Goal: Transaction & Acquisition: Purchase product/service

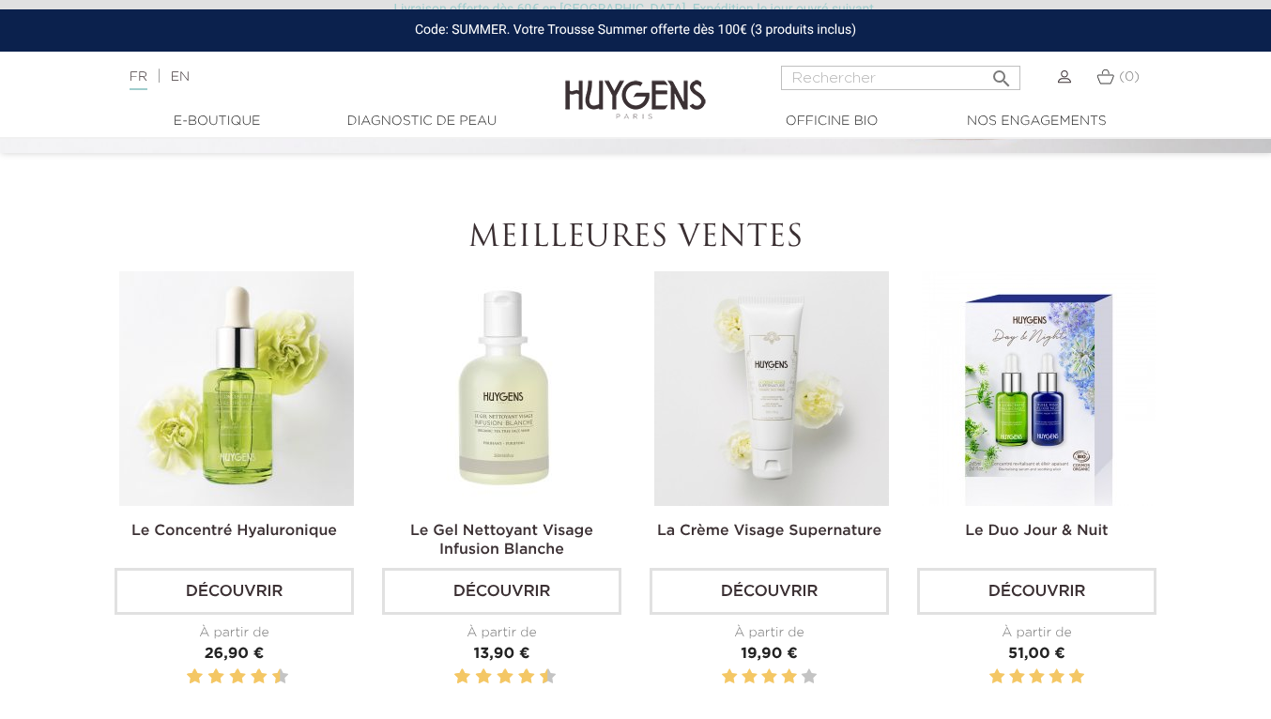
scroll to position [285, 0]
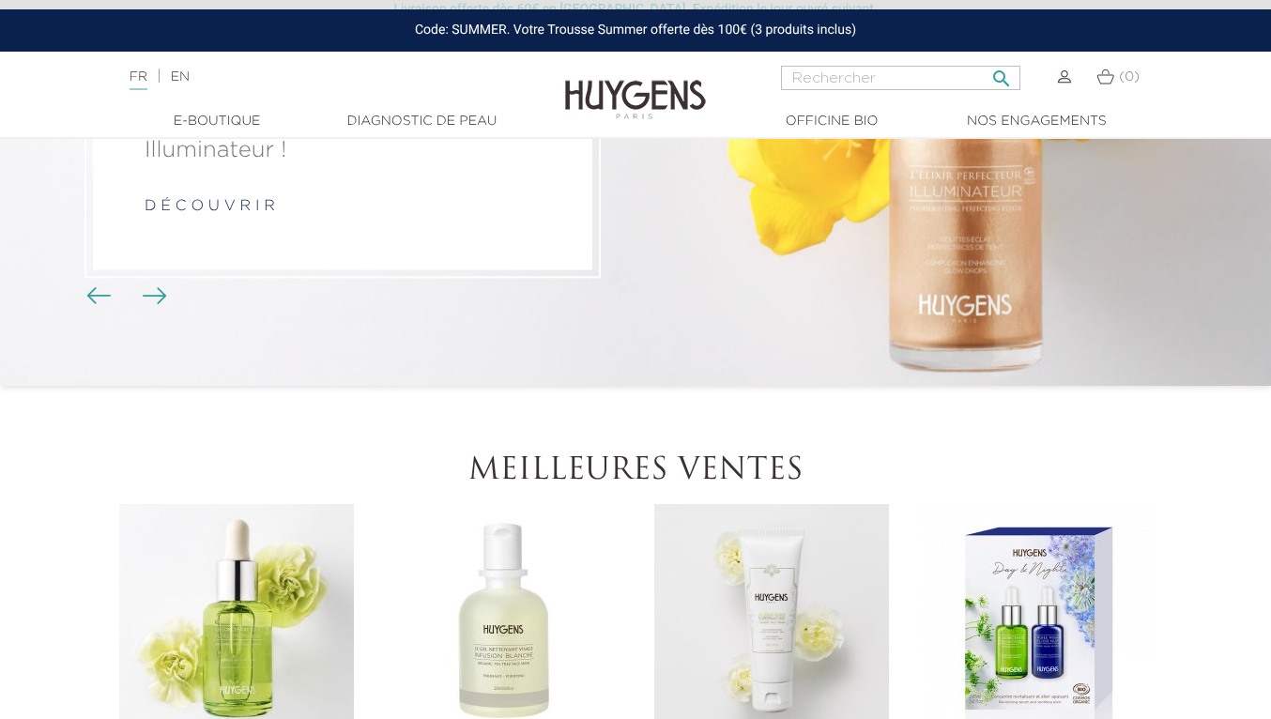
click at [816, 83] on input "Rechercher" at bounding box center [900, 78] width 239 height 24
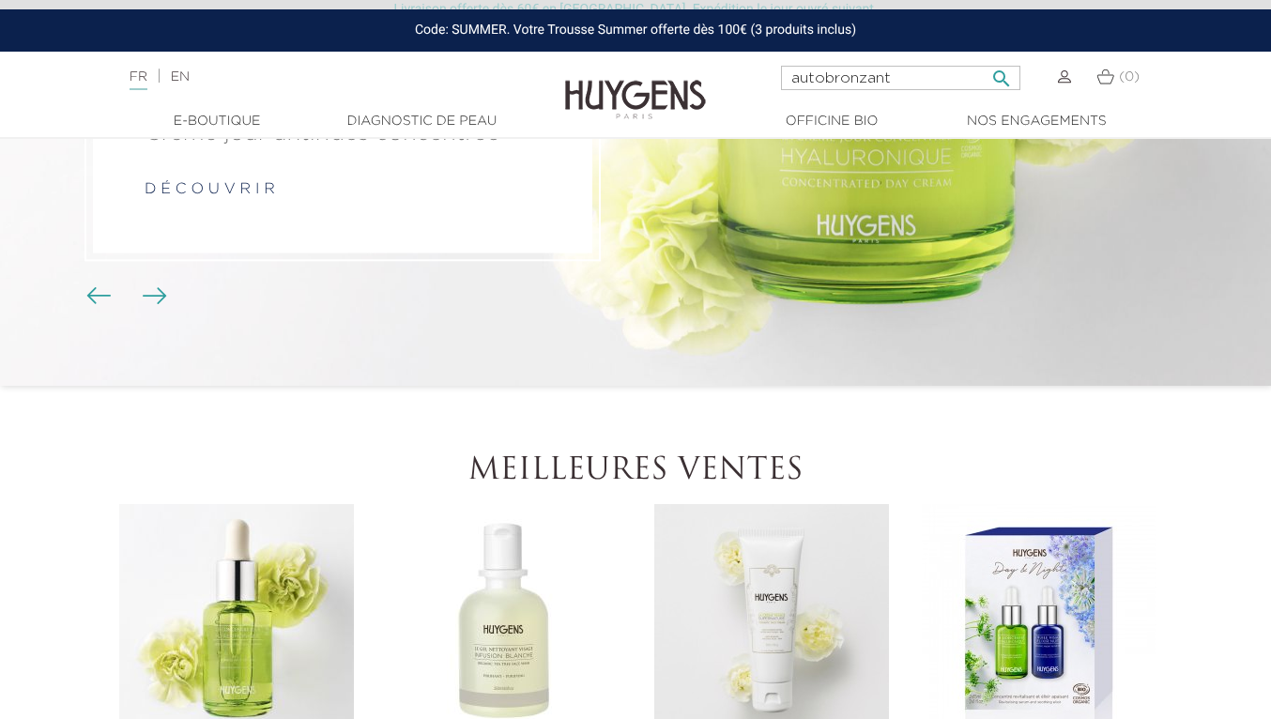
type input "autobronzant"
click at [985, 60] on button " Rechercher" at bounding box center [1002, 72] width 34 height 25
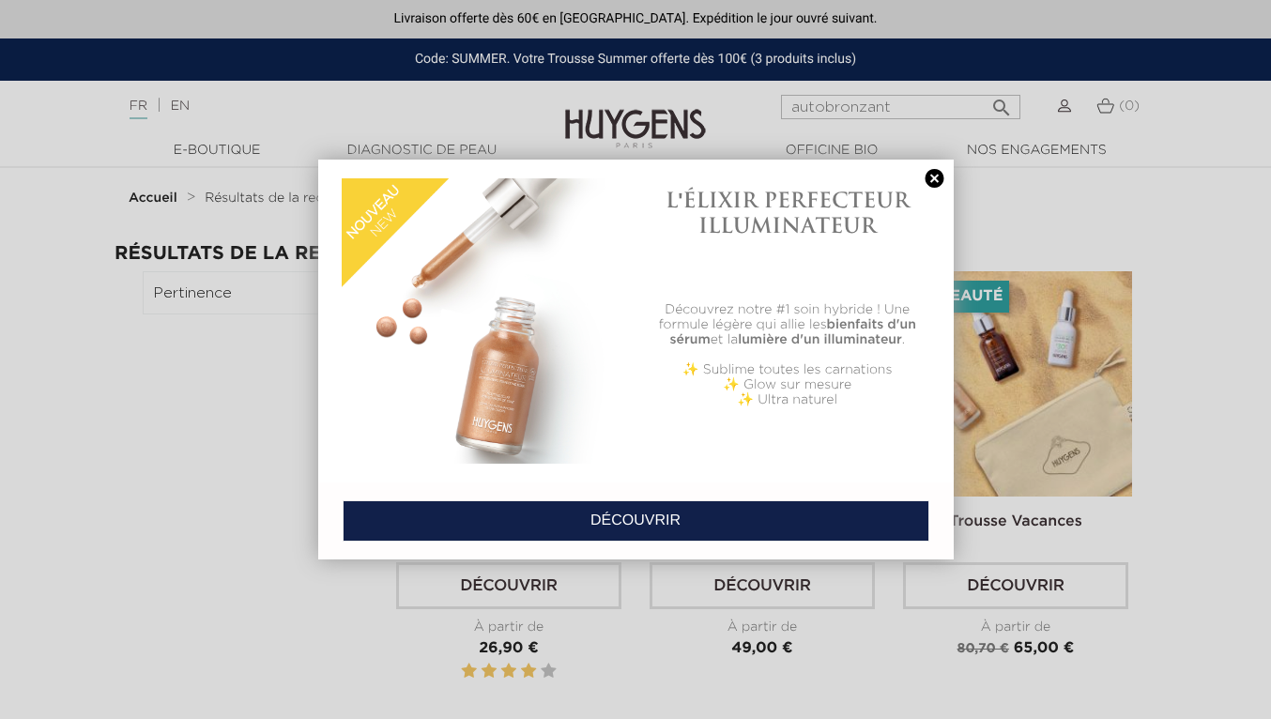
click at [934, 179] on link at bounding box center [935, 179] width 26 height 20
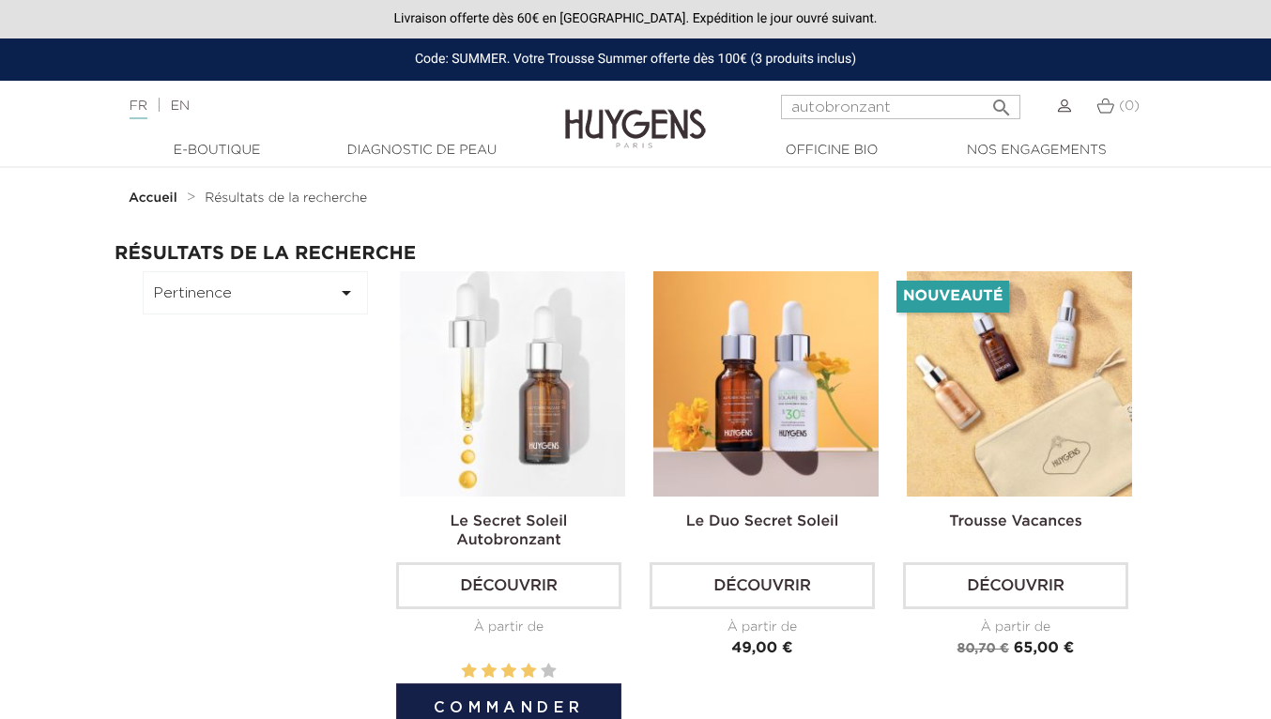
click at [516, 359] on img at bounding box center [512, 383] width 225 height 225
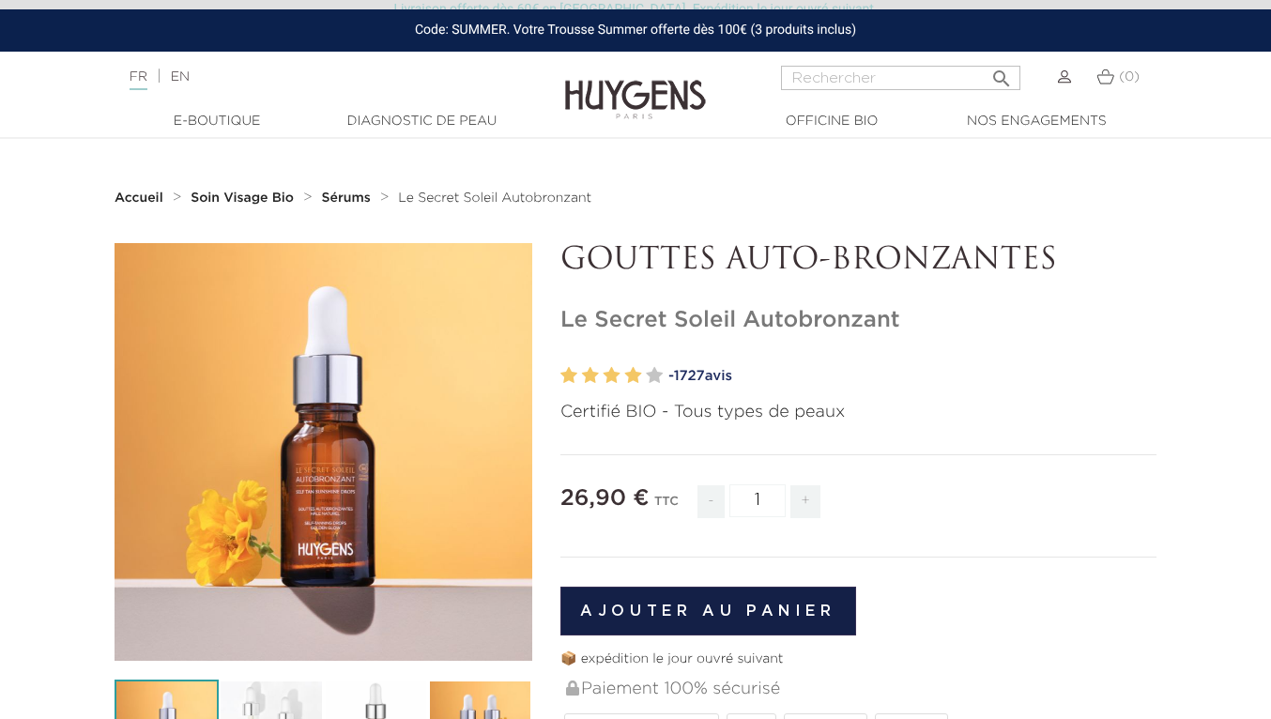
scroll to position [166, 0]
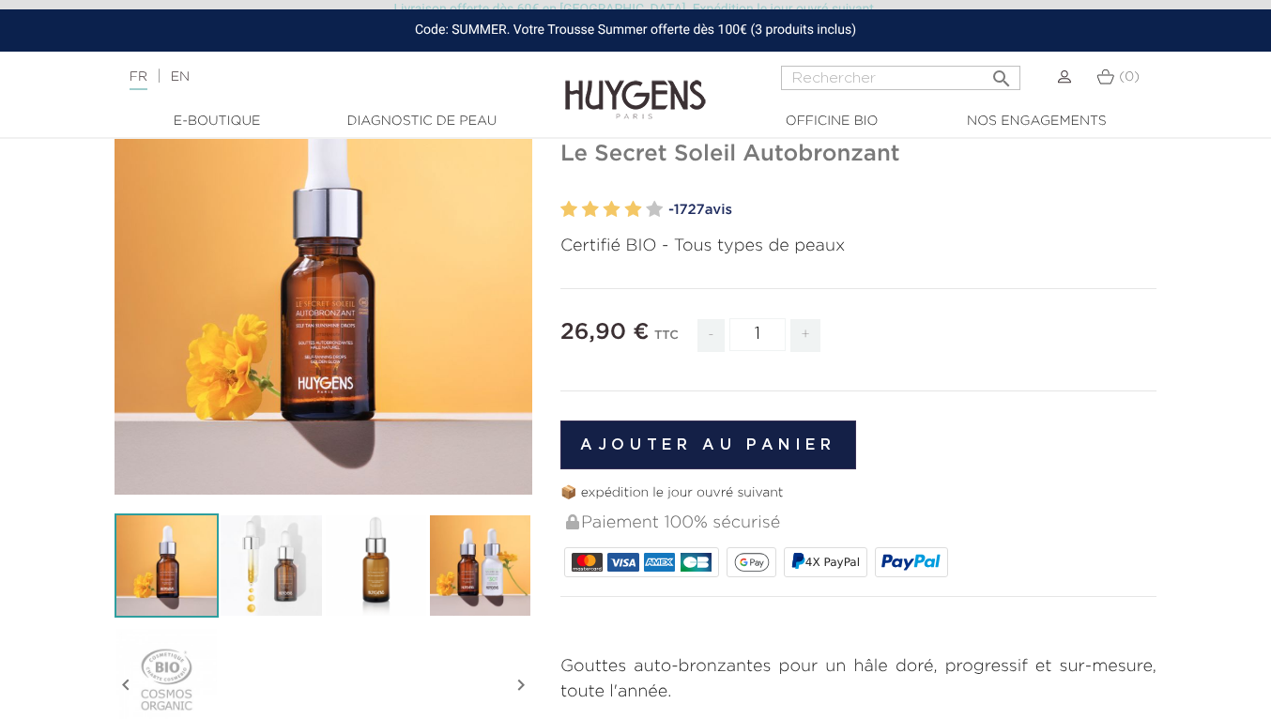
click at [803, 333] on span "+" at bounding box center [806, 335] width 30 height 33
type input "2"
click at [879, 79] on input "Rechercher" at bounding box center [900, 78] width 239 height 24
type input "pinceau"
click at [985, 60] on button " Rechercher" at bounding box center [1002, 72] width 34 height 25
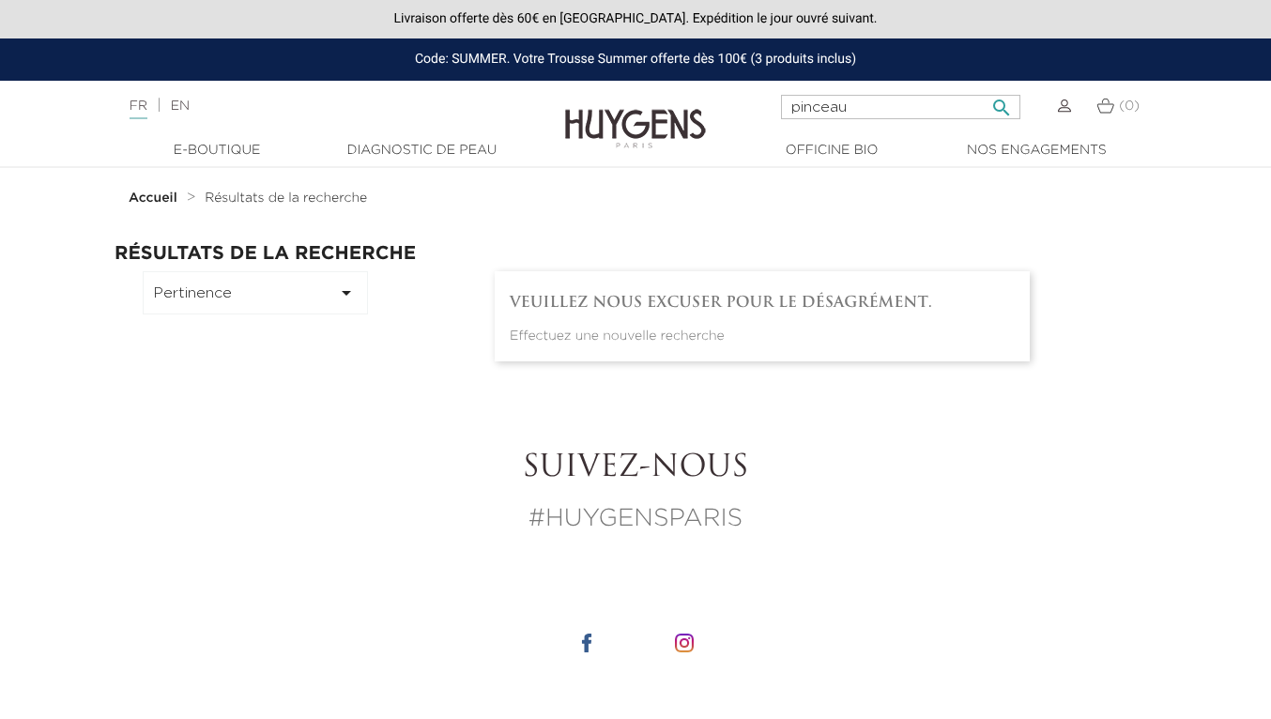
click at [862, 102] on input "pinceau" at bounding box center [900, 107] width 239 height 24
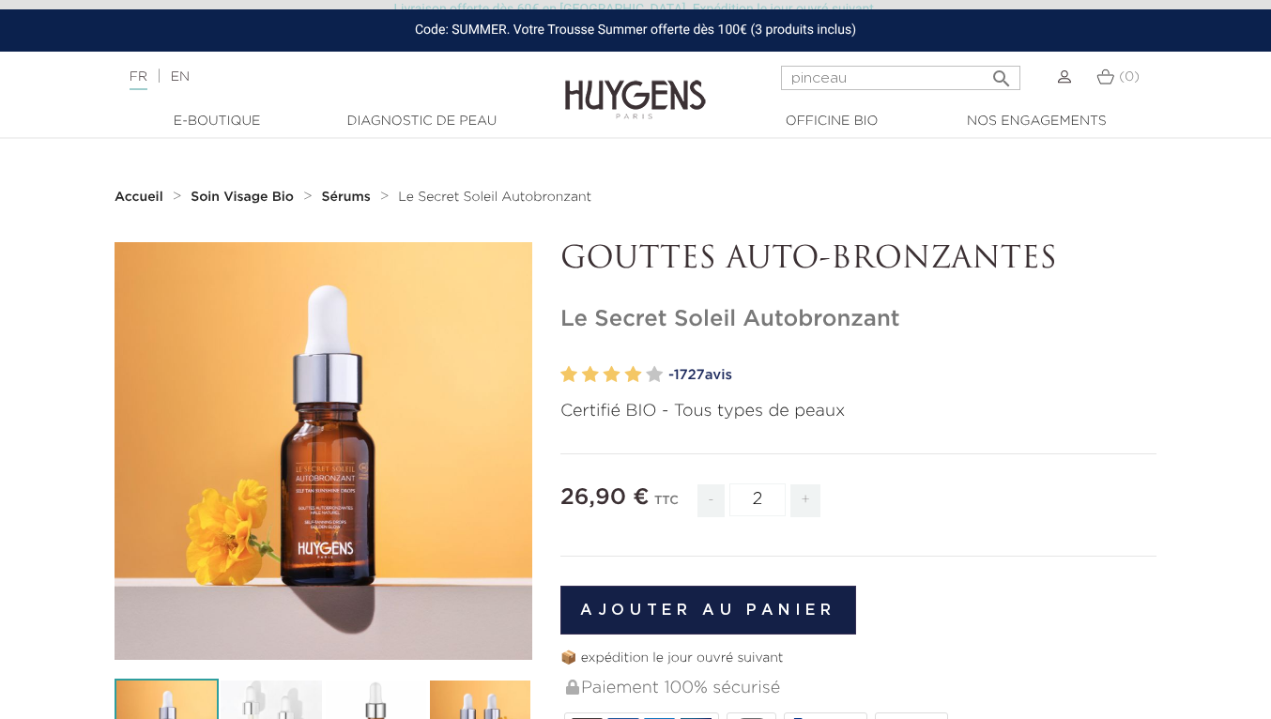
scroll to position [148, 0]
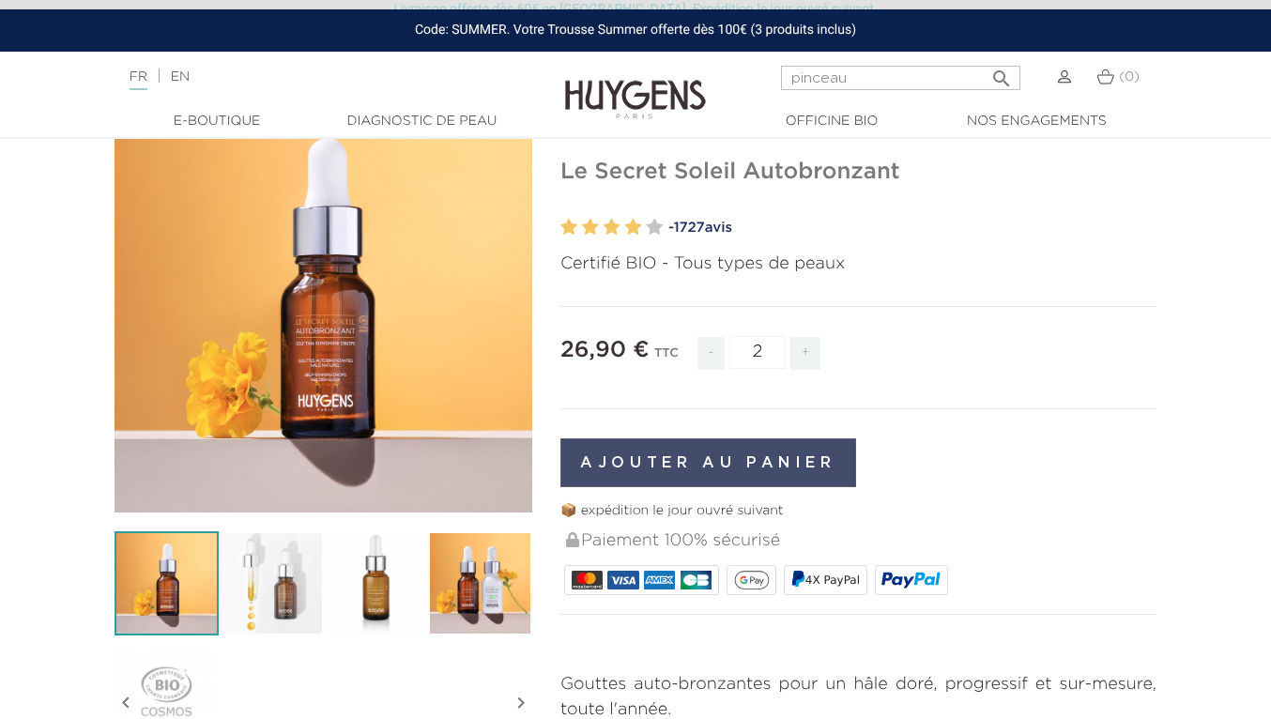
click at [780, 452] on button "Ajouter au panier" at bounding box center [709, 462] width 296 height 49
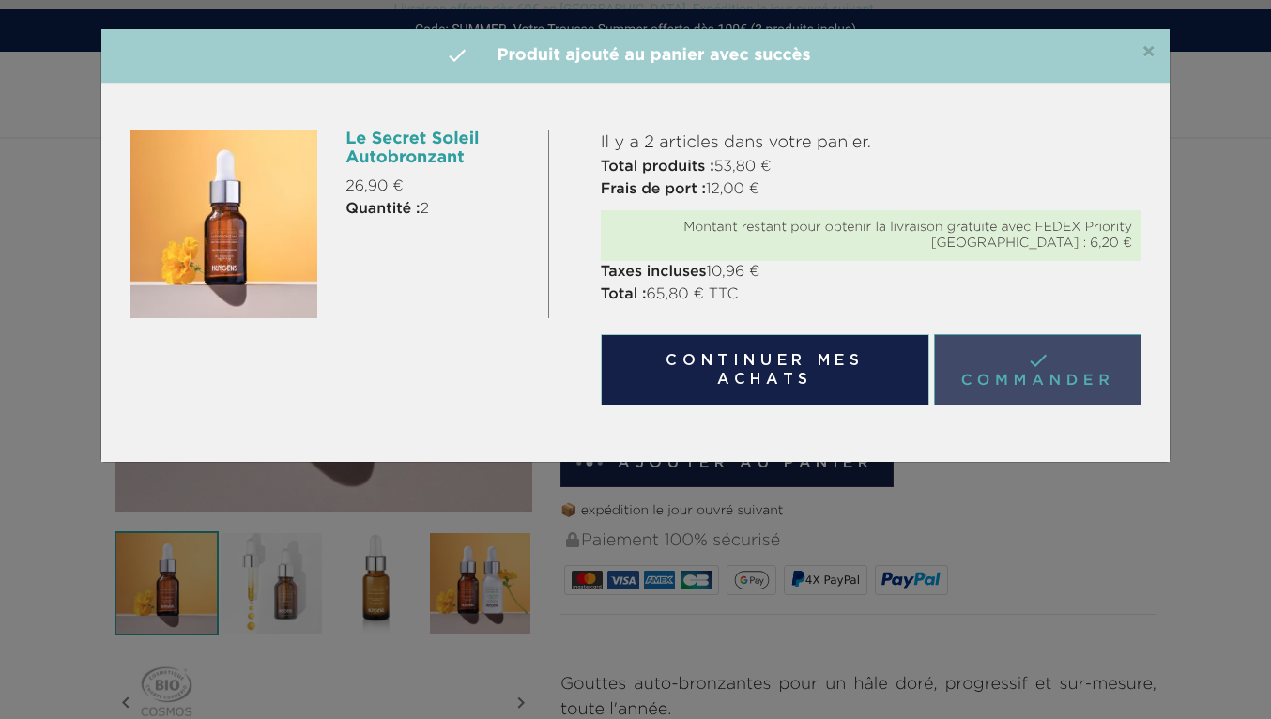
click at [1027, 381] on link " Commander" at bounding box center [1037, 369] width 207 height 71
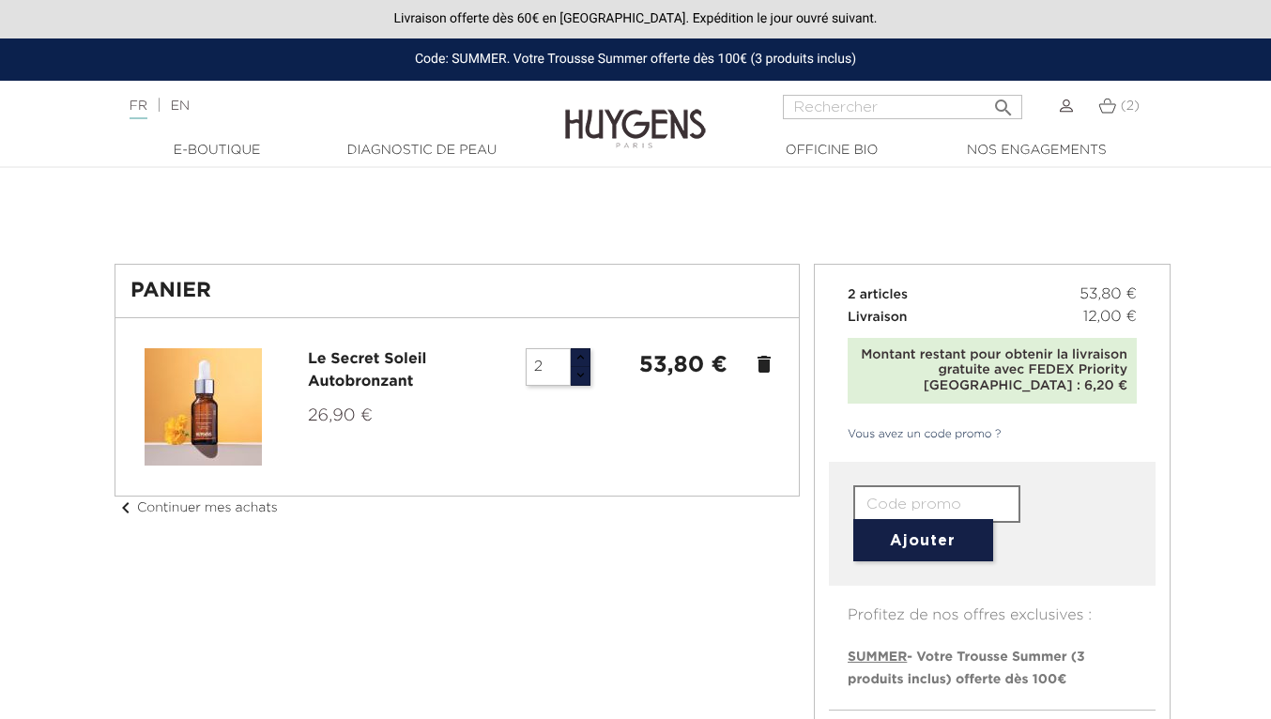
click at [937, 499] on input "text" at bounding box center [936, 504] width 167 height 38
type input "welcomeback5"
click at [937, 544] on button "Ajouter" at bounding box center [923, 540] width 140 height 42
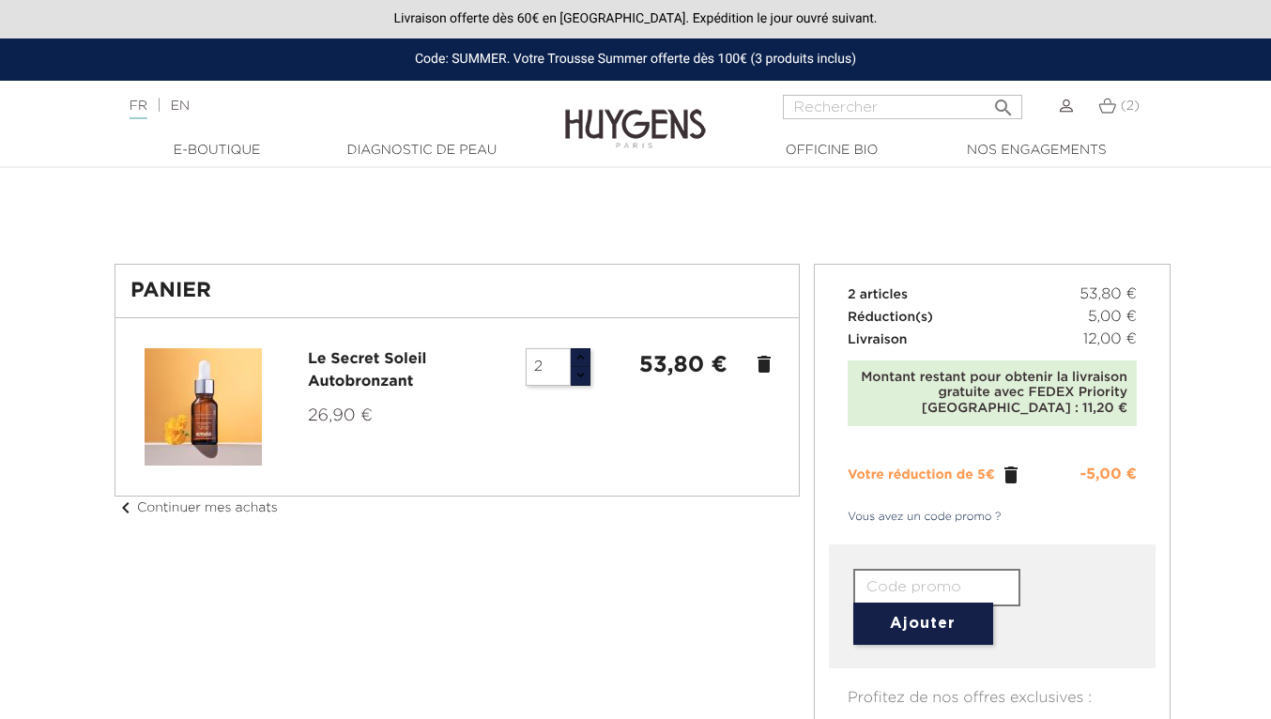
click at [1009, 473] on icon "" at bounding box center [1011, 475] width 23 height 23
